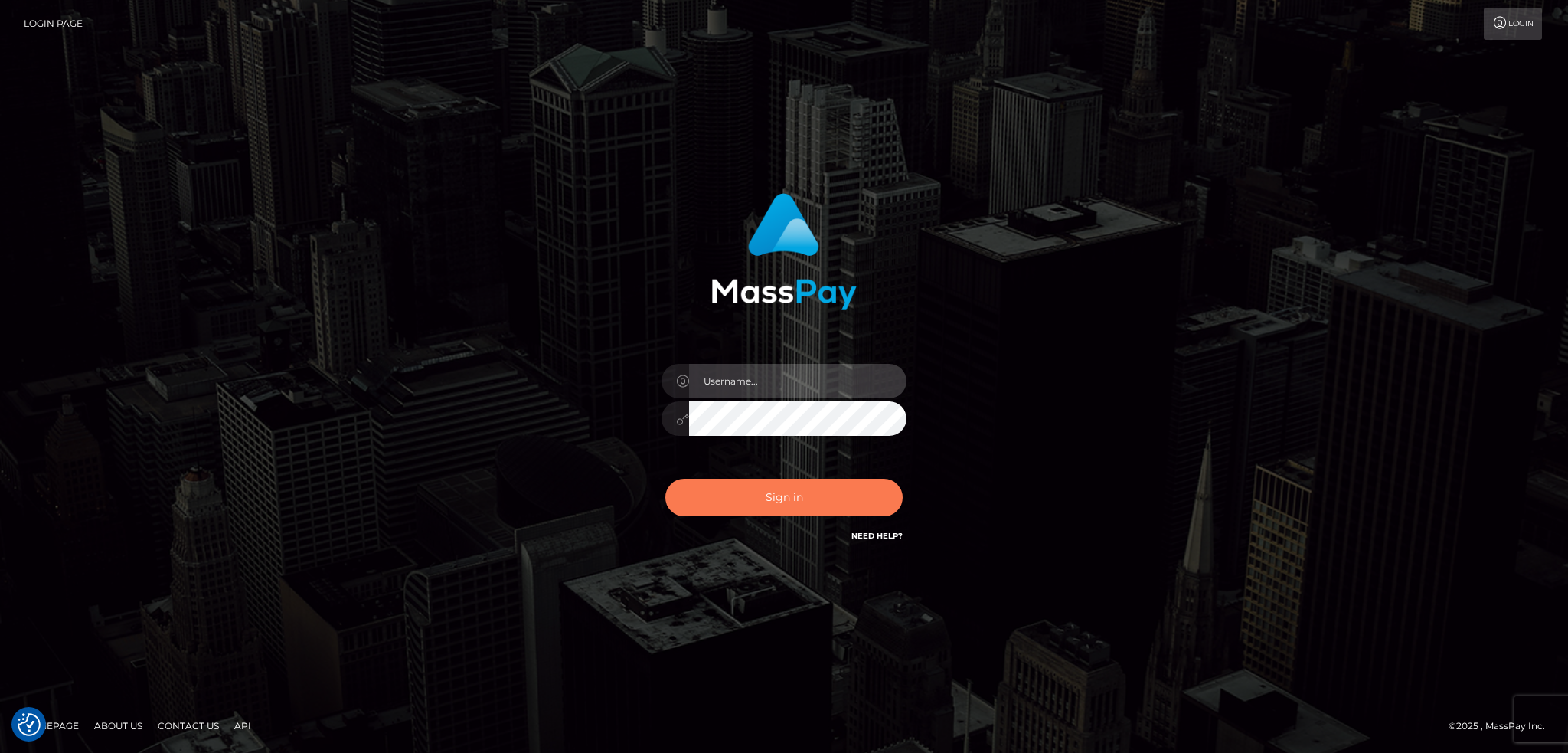
type input "alexstef"
click at [763, 492] on button "Sign in" at bounding box center [784, 497] width 237 height 38
type input "alexstef"
click at [763, 492] on button "Sign in" at bounding box center [784, 497] width 237 height 38
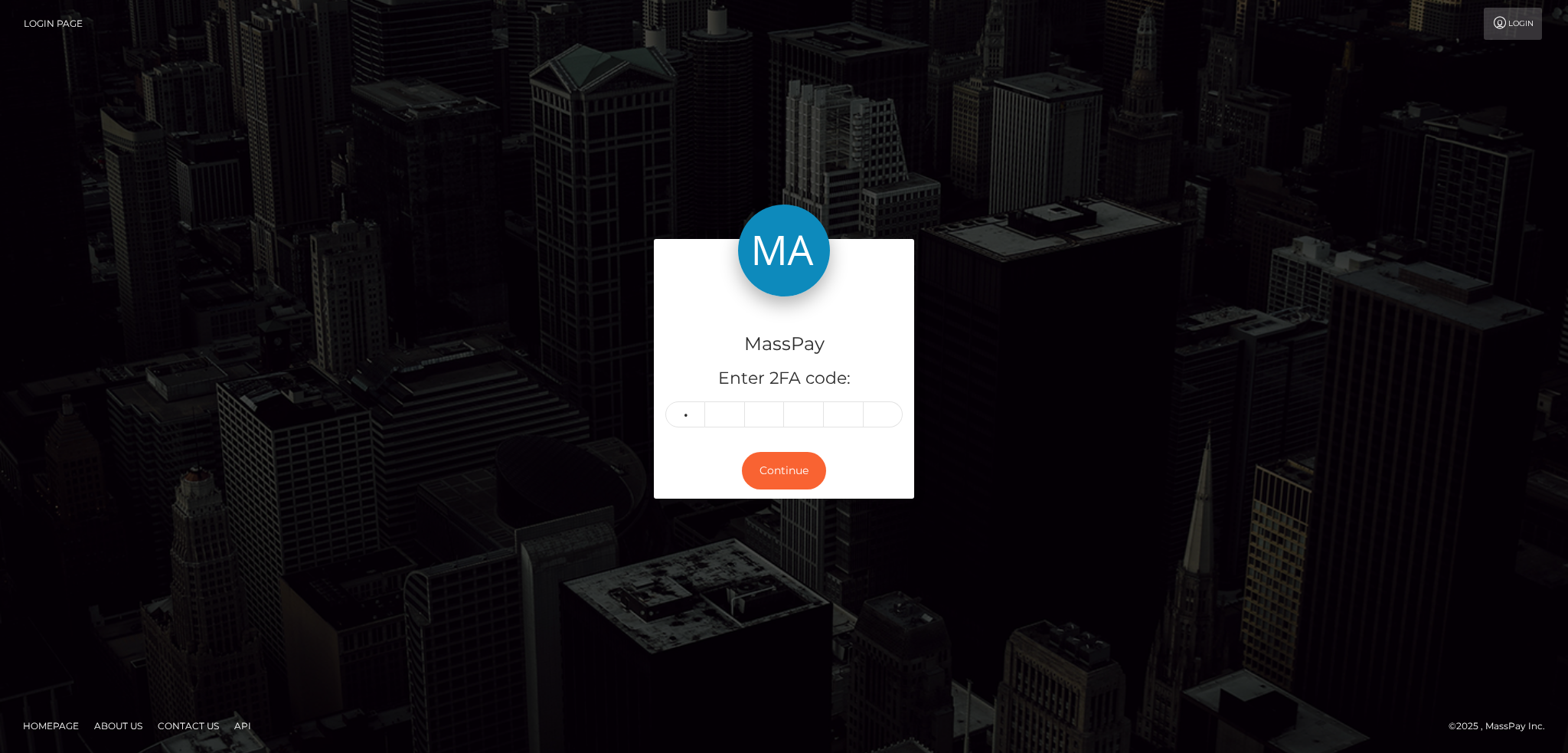
type input "0"
type input "8"
type input "5"
type input "2"
type input "5"
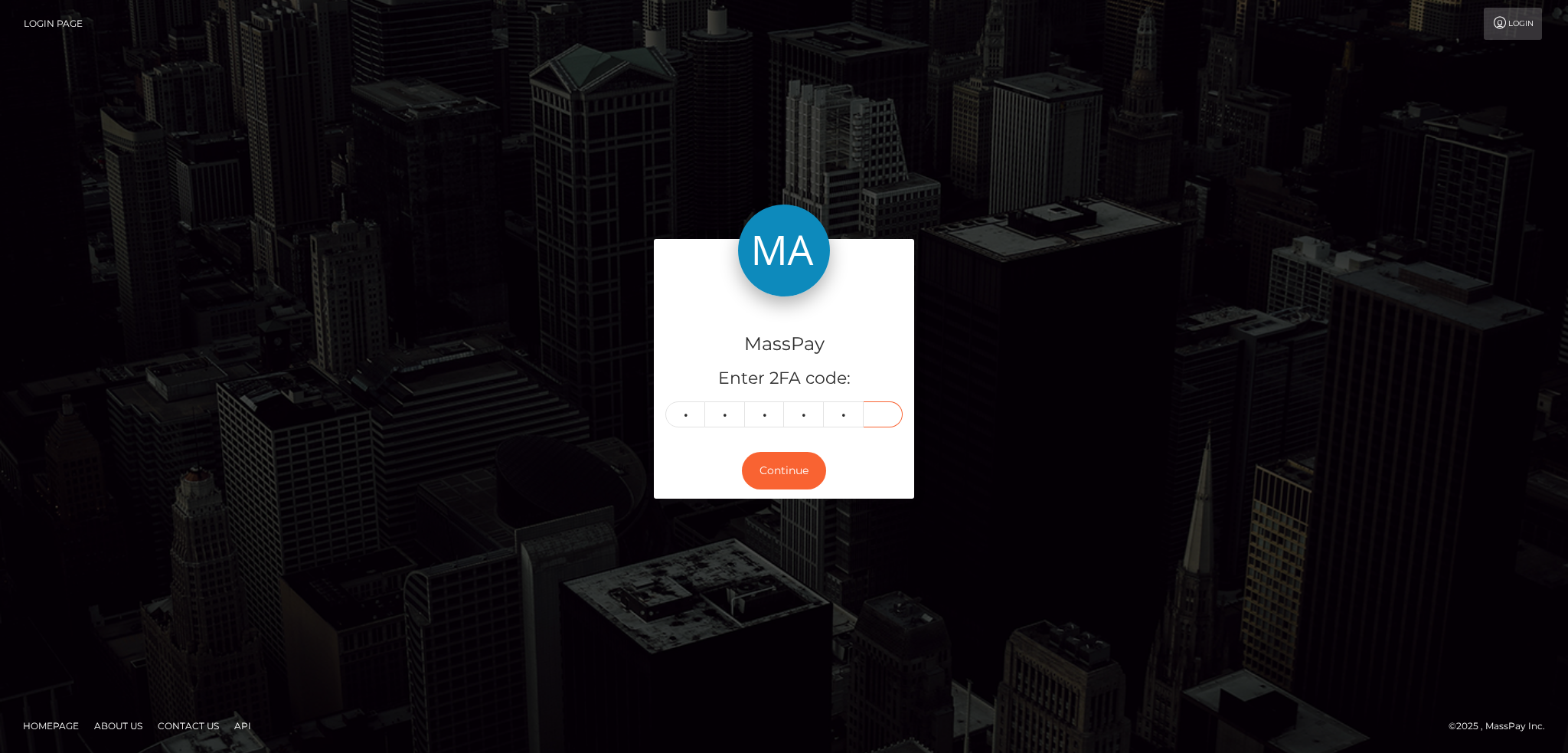
type input "0"
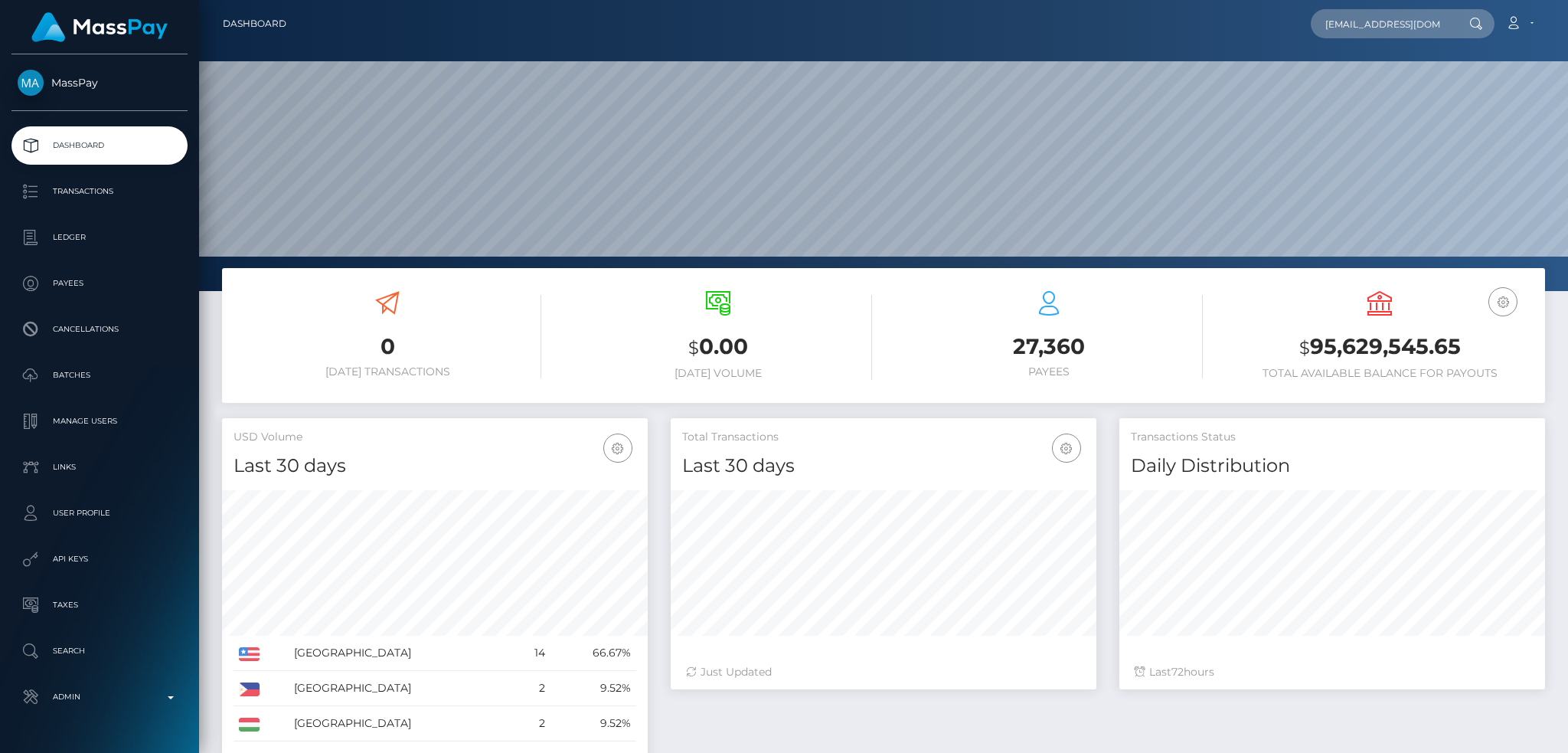
scroll to position [272, 425]
click at [1405, 28] on input "jess010402@icloud.com" at bounding box center [1382, 23] width 144 height 29
paste input "servemadi@mail"
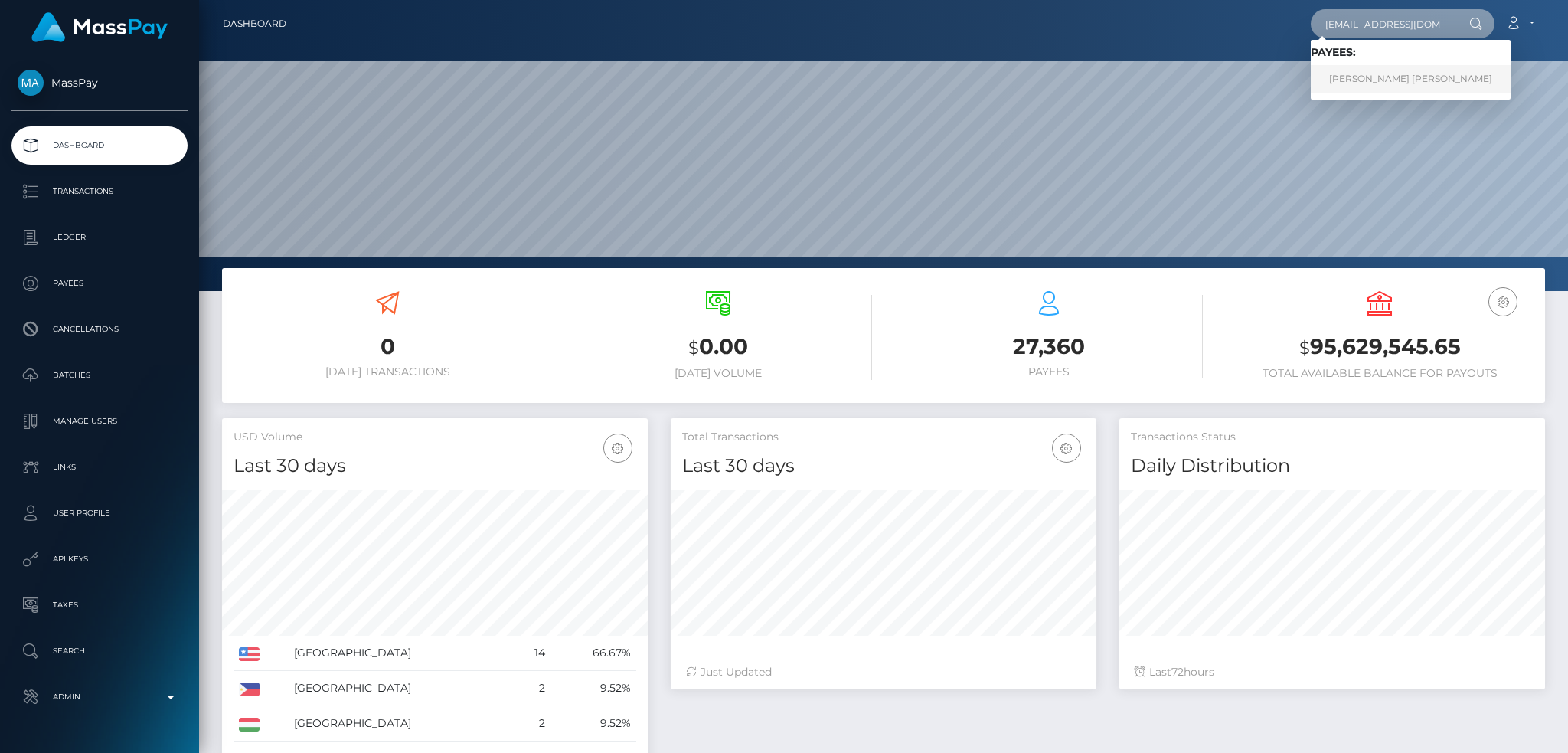
type input "servemadi@mail.com"
click at [1400, 69] on link "JESSICA ELLIE V FIRMINGER" at bounding box center [1410, 79] width 200 height 28
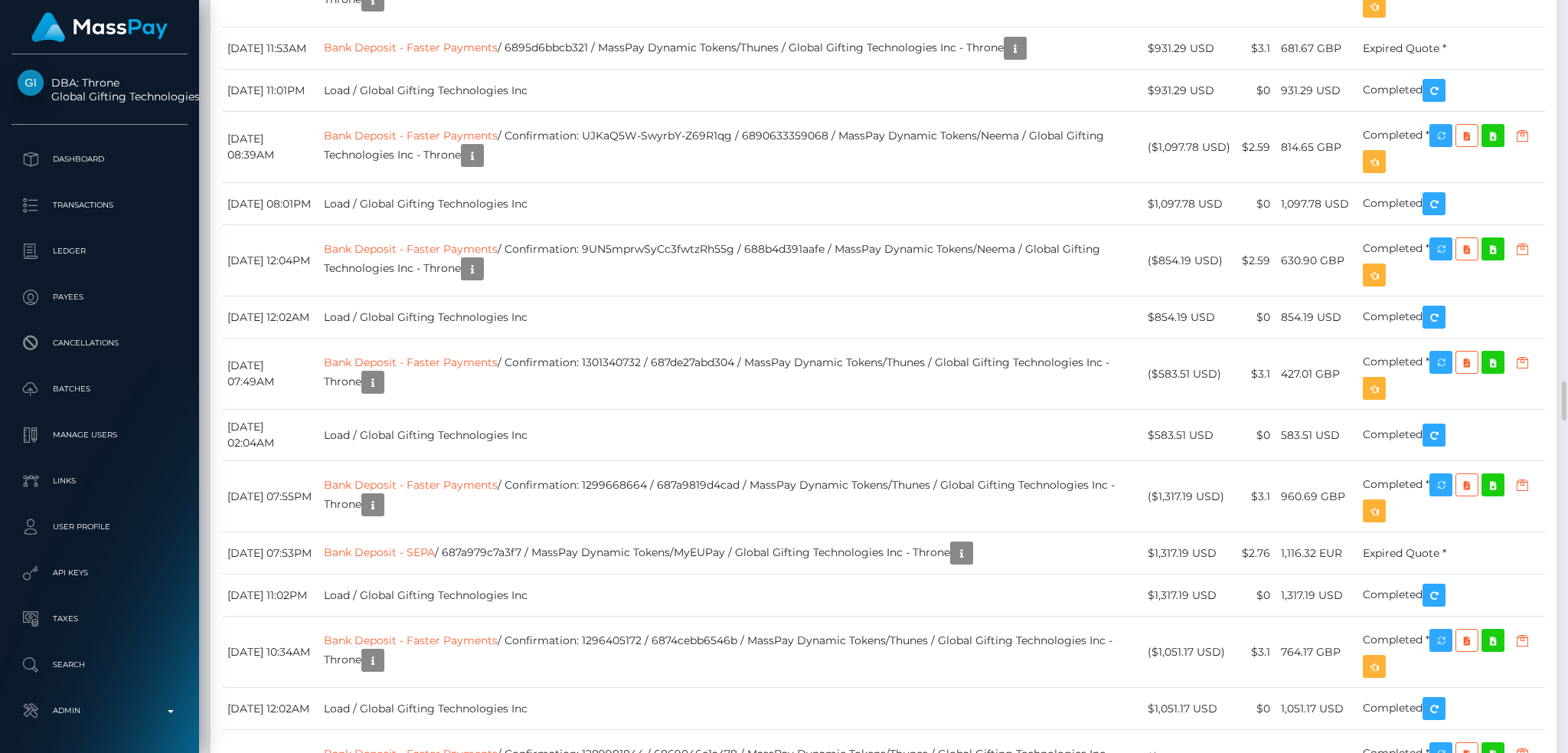
scroll to position [6738, 0]
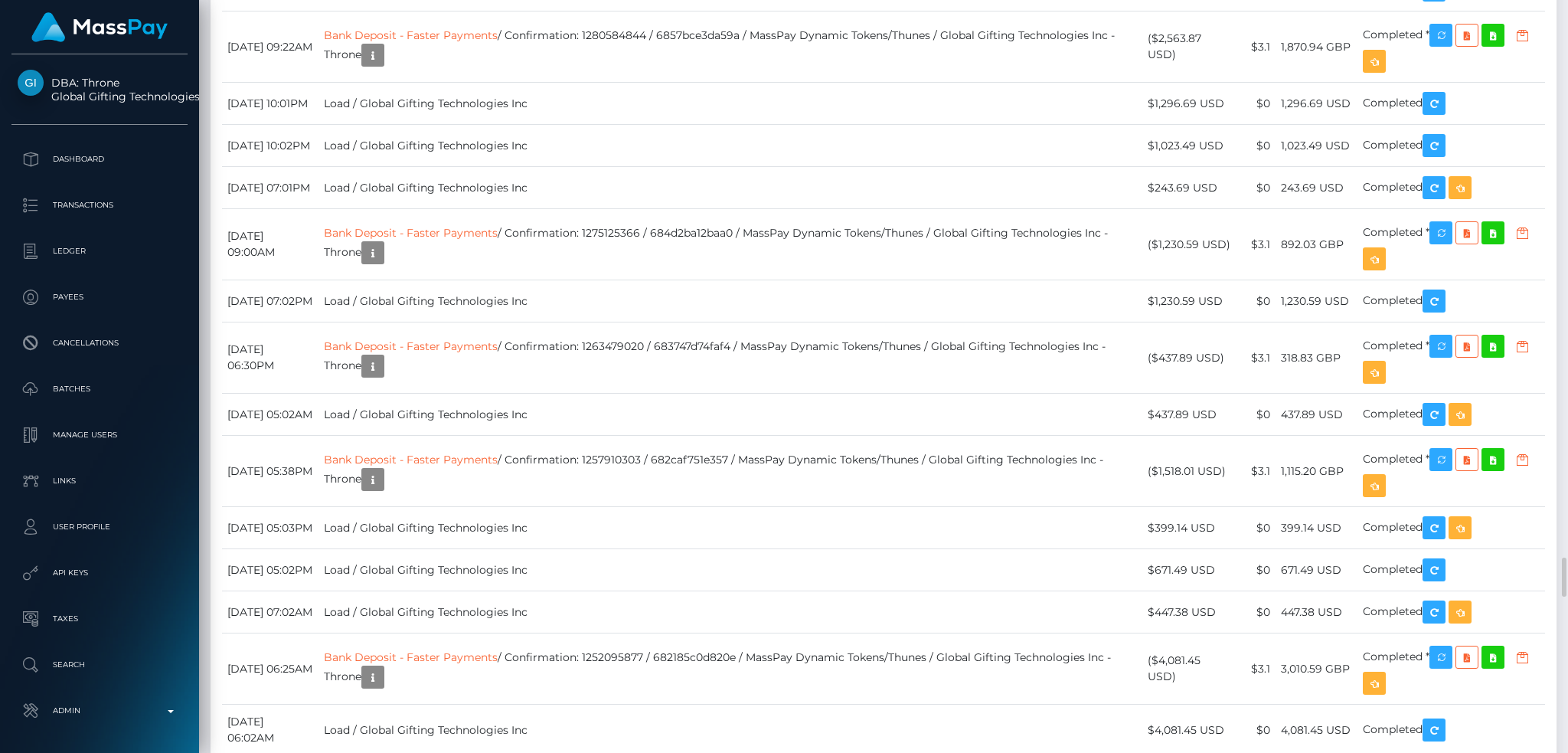
scroll to position [8882, 0]
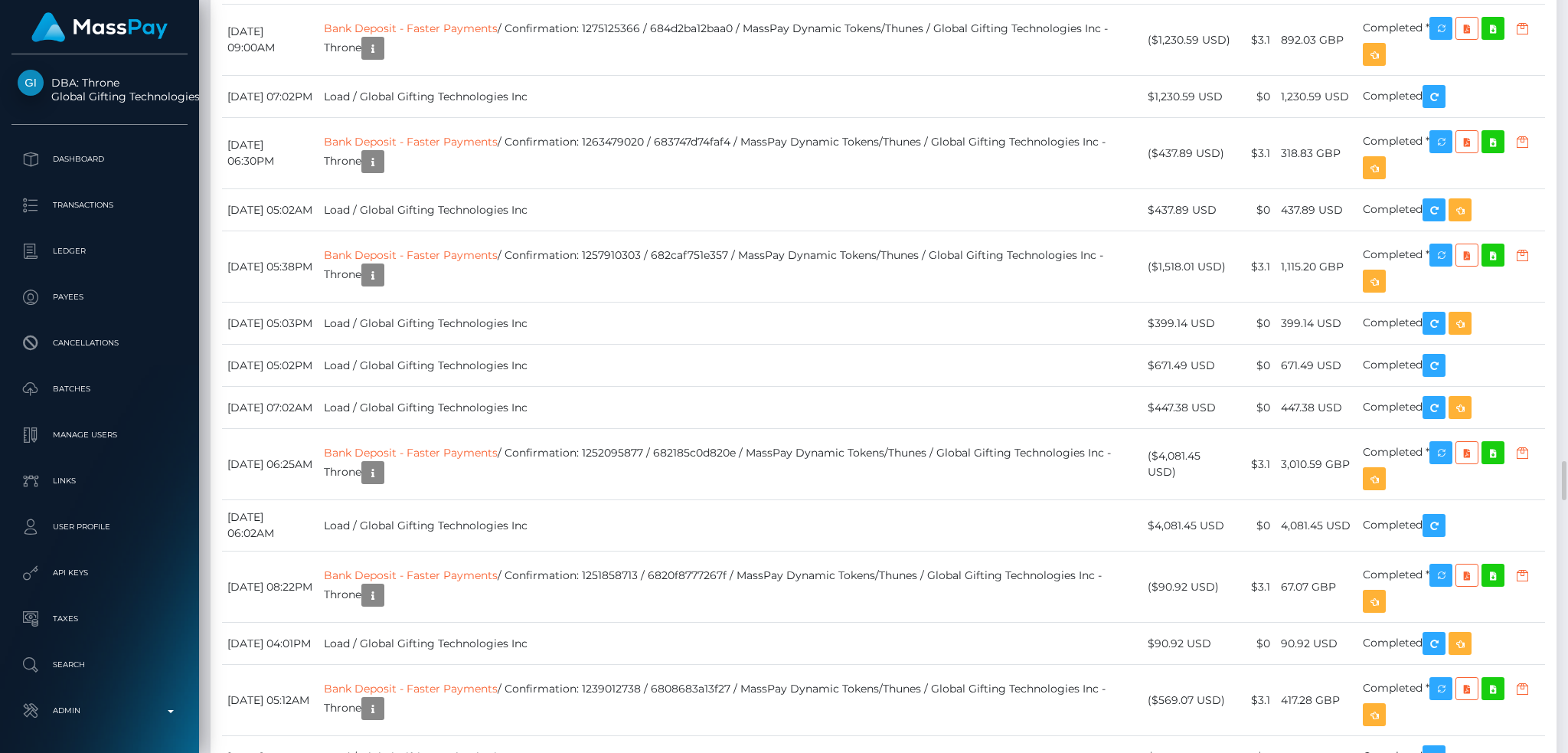
drag, startPoint x: 621, startPoint y: 325, endPoint x: 686, endPoint y: 329, distance: 65.1
drag, startPoint x: 651, startPoint y: 446, endPoint x: 686, endPoint y: 445, distance: 35.0
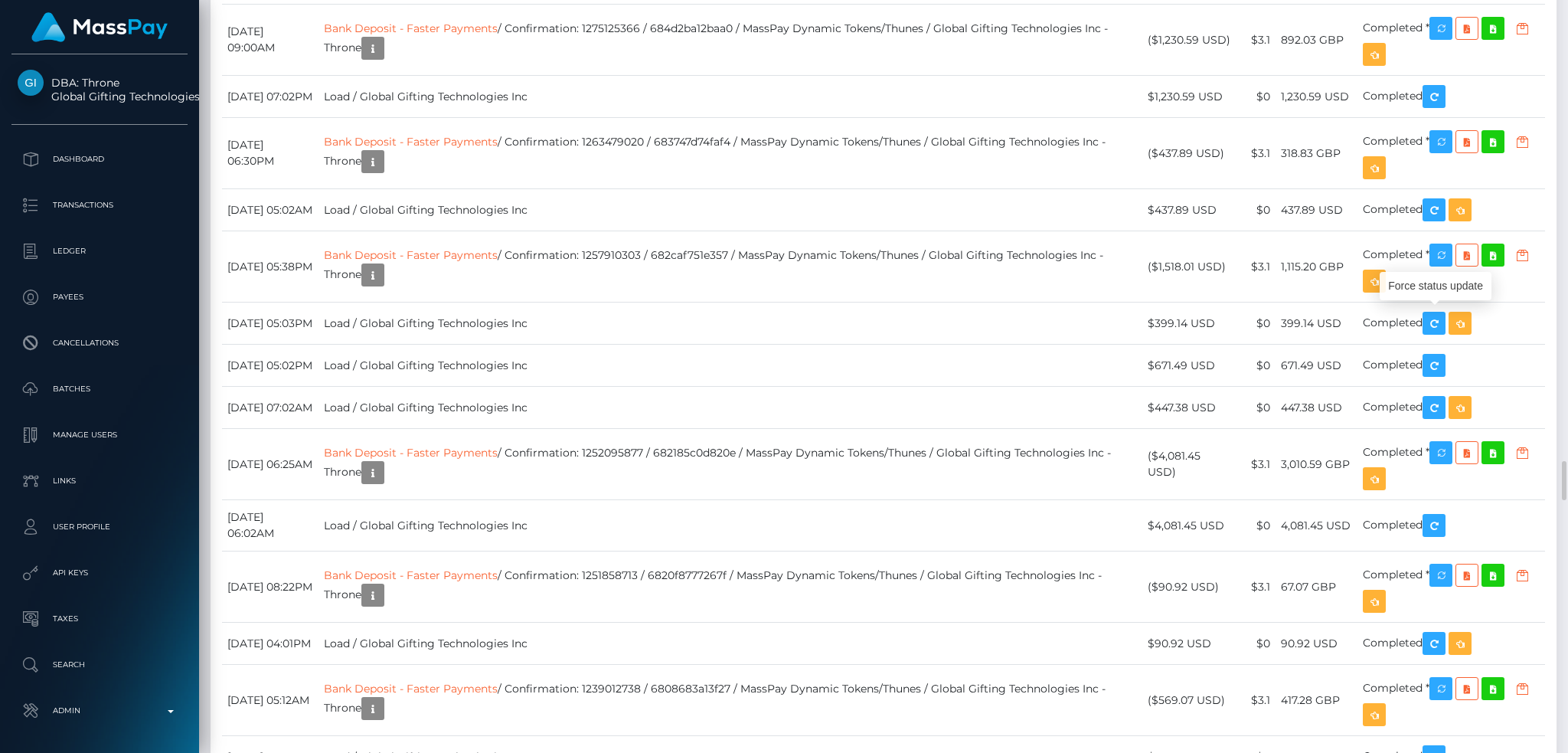
scroll to position [183, 425]
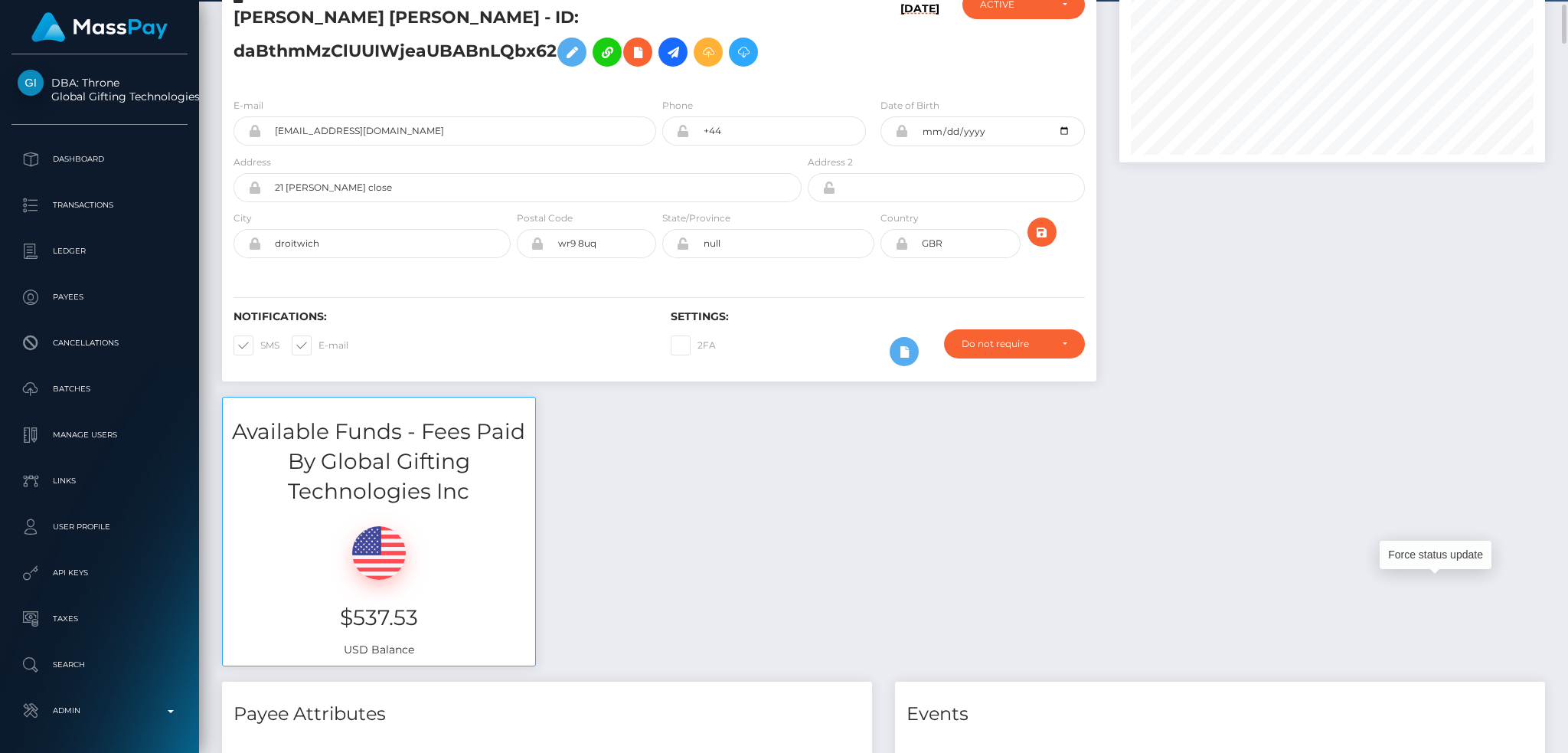
scroll to position [0, 0]
